Goal: Information Seeking & Learning: Check status

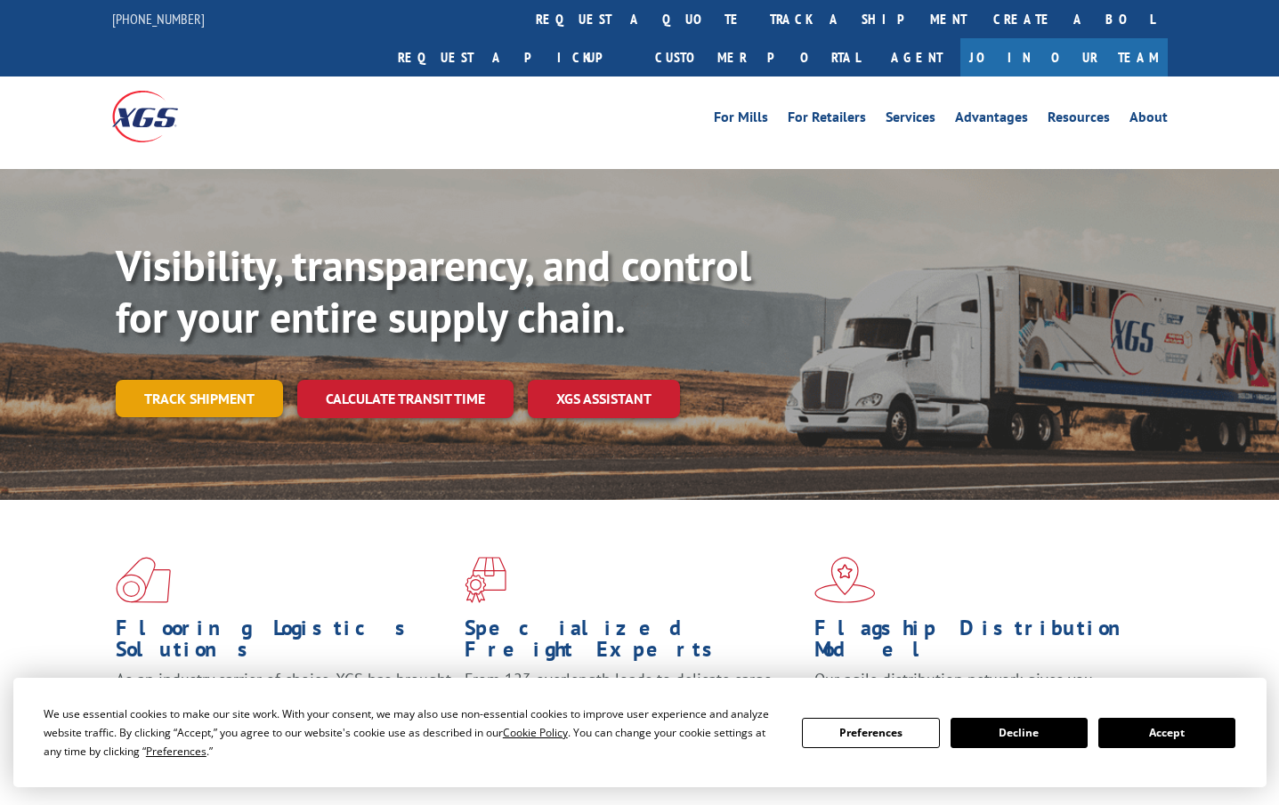
click at [200, 380] on link "Track shipment" at bounding box center [199, 398] width 167 height 37
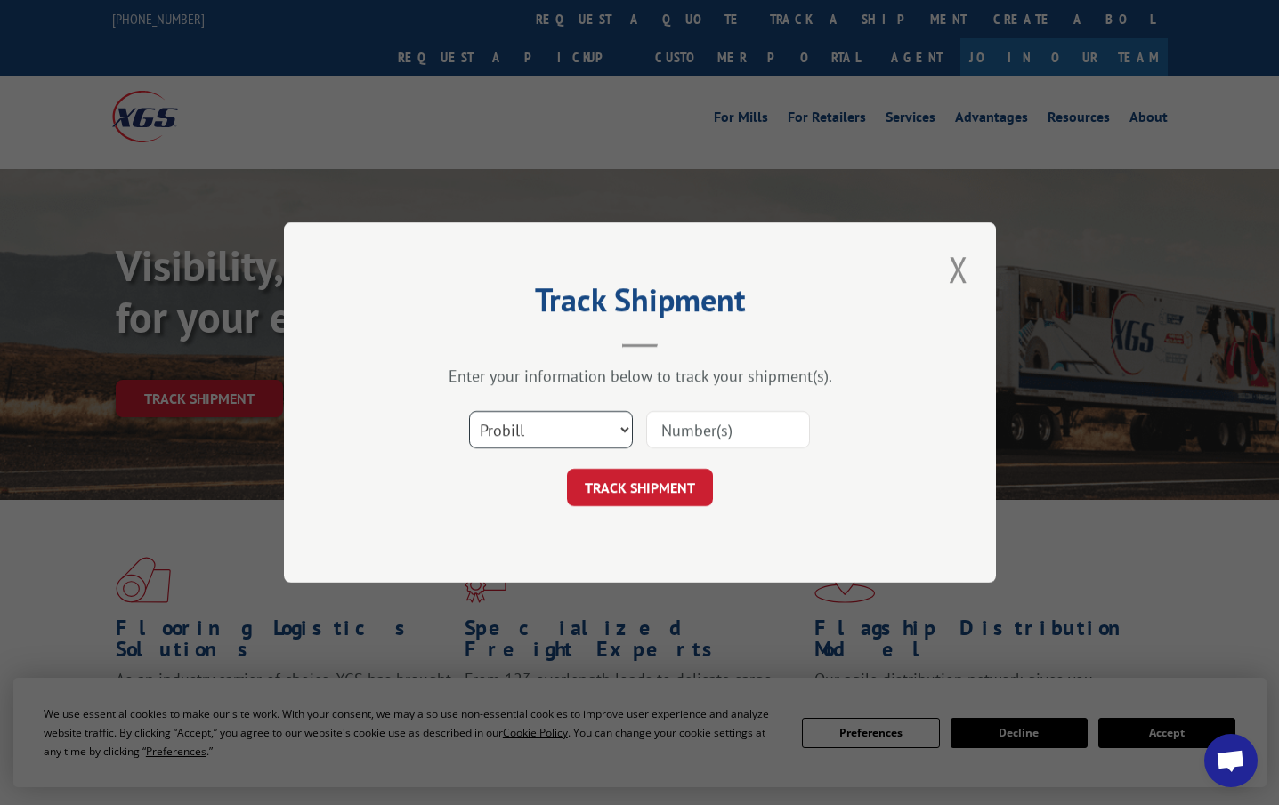
click at [611, 428] on select "Select category... Probill BOL PO" at bounding box center [551, 429] width 164 height 37
select select "bol"
click at [469, 411] on select "Select category... Probill BOL PO" at bounding box center [551, 429] width 164 height 37
click at [715, 426] on input at bounding box center [728, 429] width 164 height 37
type input "50861535"
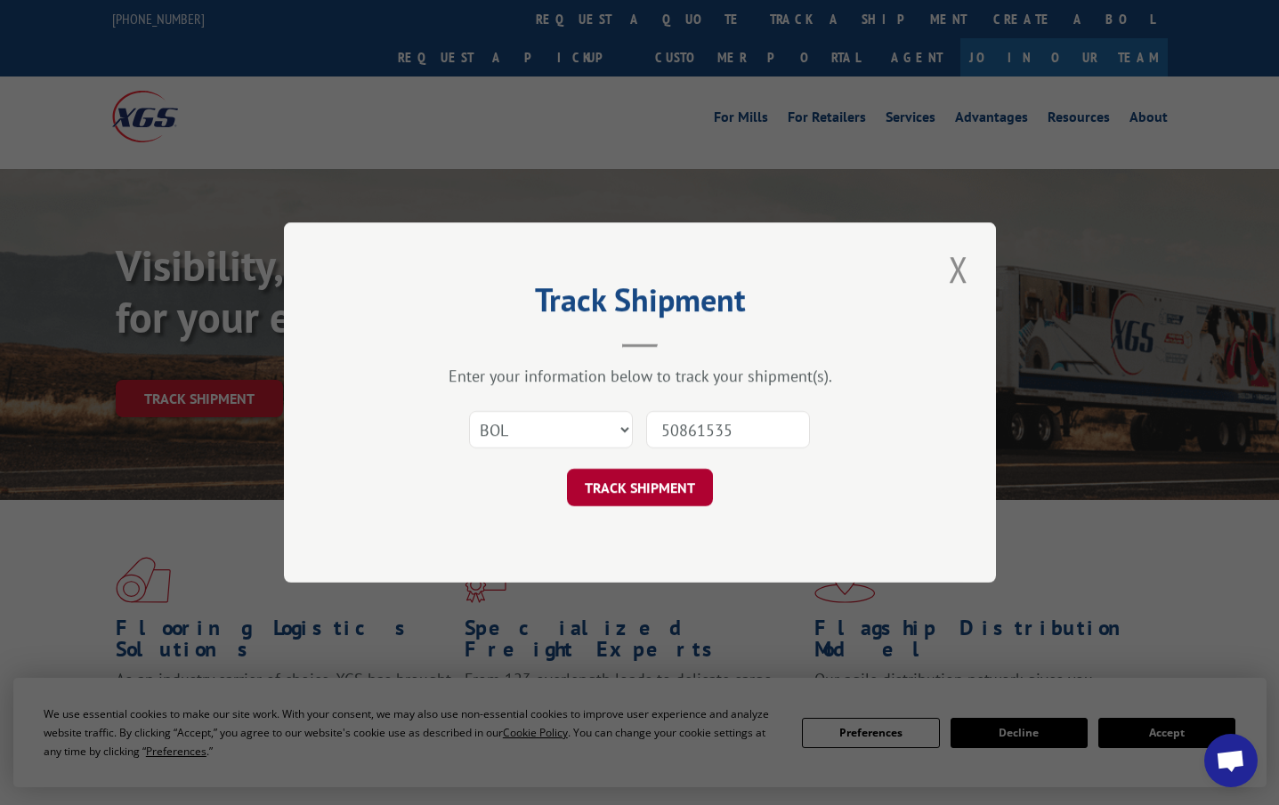
click at [650, 490] on button "TRACK SHIPMENT" at bounding box center [640, 487] width 146 height 37
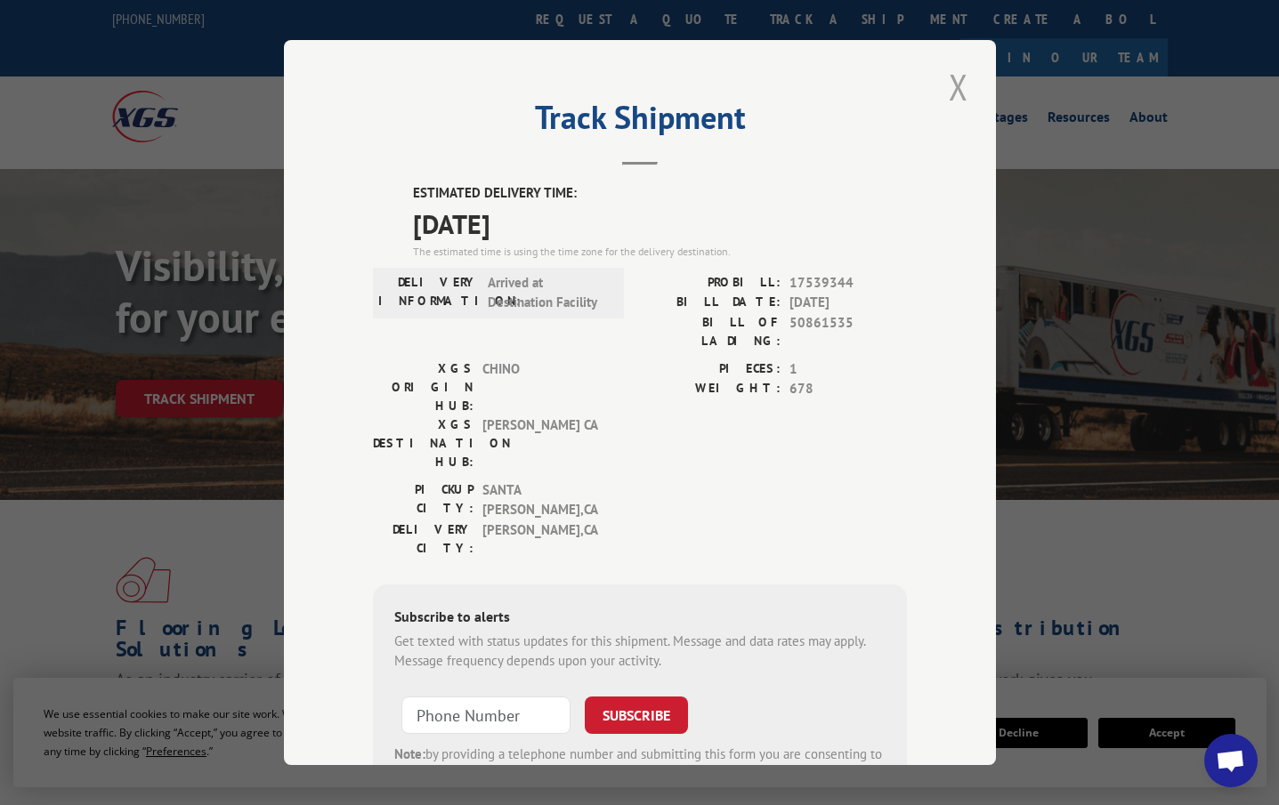
click at [952, 92] on button "Close modal" at bounding box center [958, 86] width 30 height 49
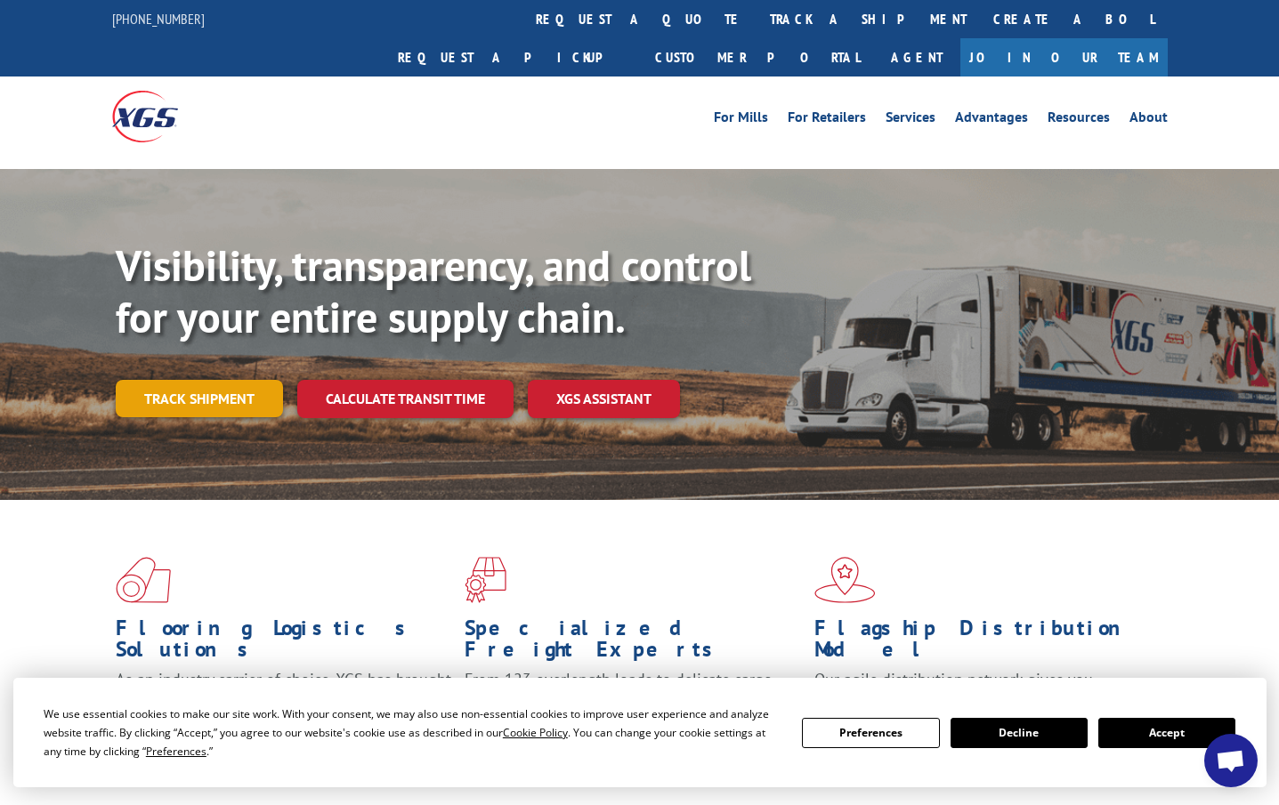
click at [235, 380] on link "Track shipment" at bounding box center [199, 398] width 167 height 37
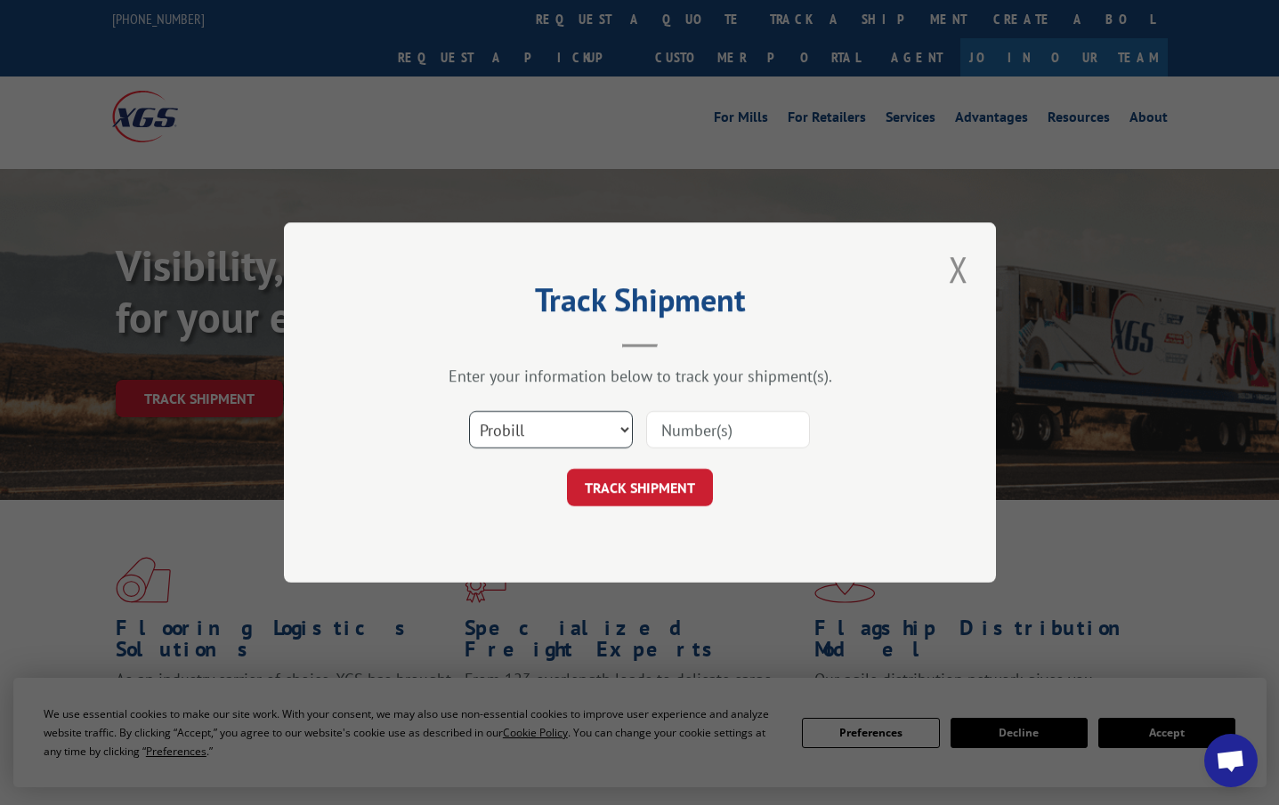
click at [622, 436] on select "Select category... Probill BOL PO" at bounding box center [551, 429] width 164 height 37
select select "bol"
click at [469, 411] on select "Select category... Probill BOL PO" at bounding box center [551, 429] width 164 height 37
click at [712, 433] on input at bounding box center [728, 429] width 164 height 37
type input "50861535"
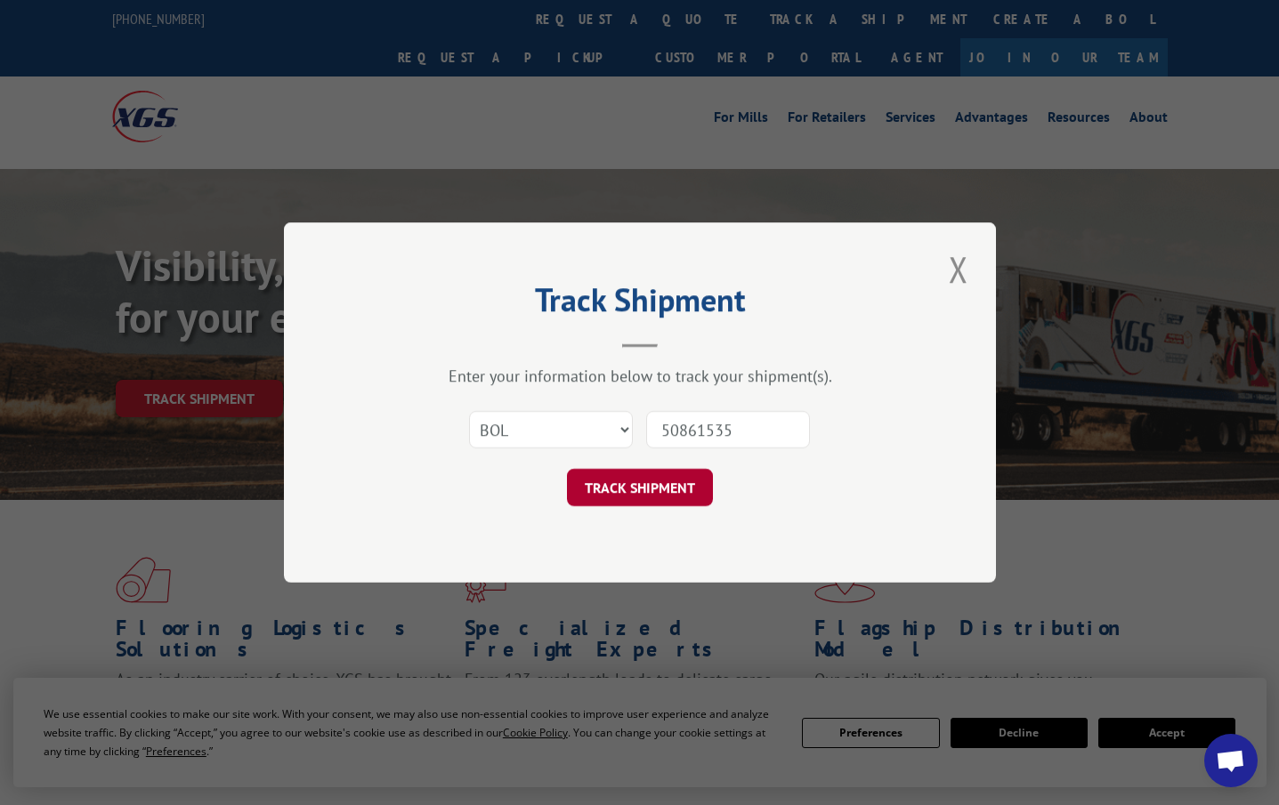
click at [641, 495] on button "TRACK SHIPMENT" at bounding box center [640, 487] width 146 height 37
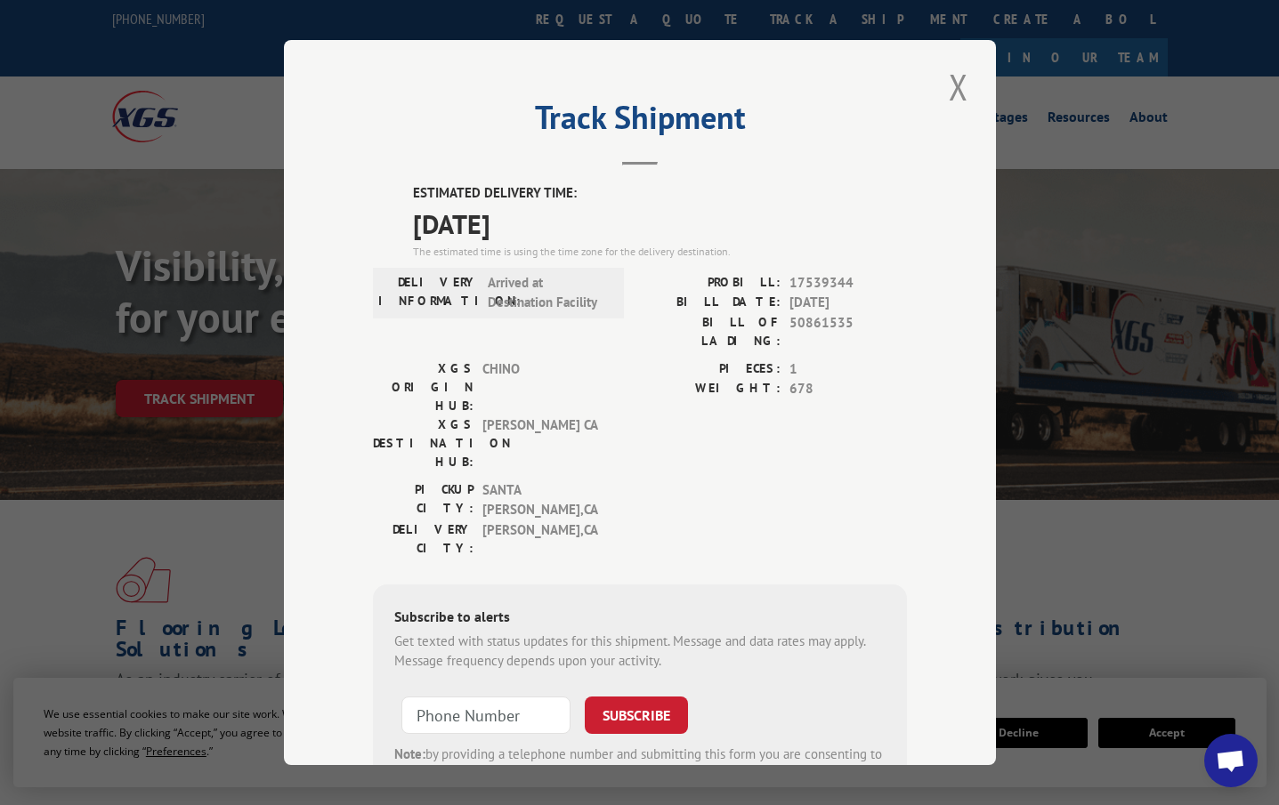
click at [1018, 449] on div "Track Shipment ESTIMATED DELIVERY TIME: [DATE] The estimated time is using the …" at bounding box center [639, 402] width 1279 height 805
click at [951, 91] on button "Close modal" at bounding box center [958, 86] width 30 height 49
